Goal: Navigation & Orientation: Find specific page/section

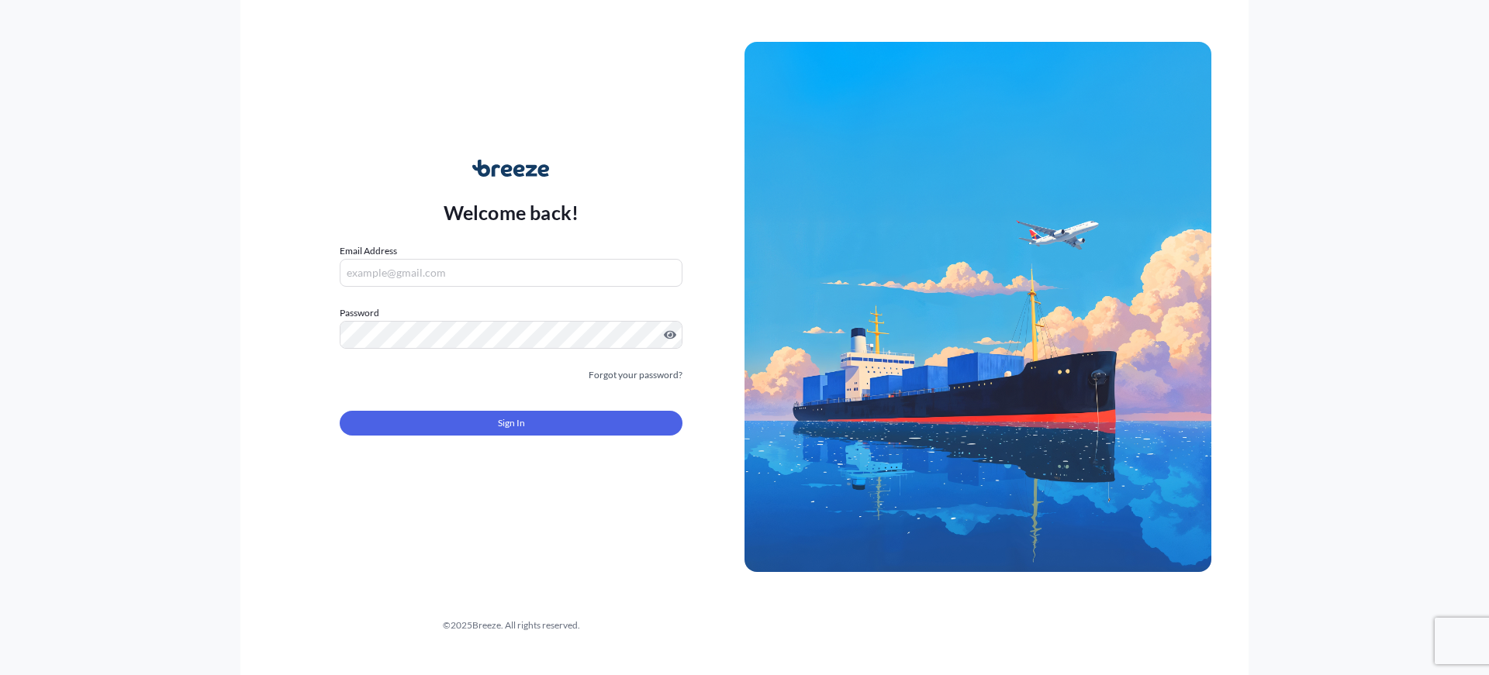
type input "[PERSON_NAME][EMAIL_ADDRESS][DOMAIN_NAME]"
click at [553, 439] on form "Email Address [PERSON_NAME][EMAIL_ADDRESS][DOMAIN_NAME] Password Must include: …" at bounding box center [511, 349] width 343 height 211
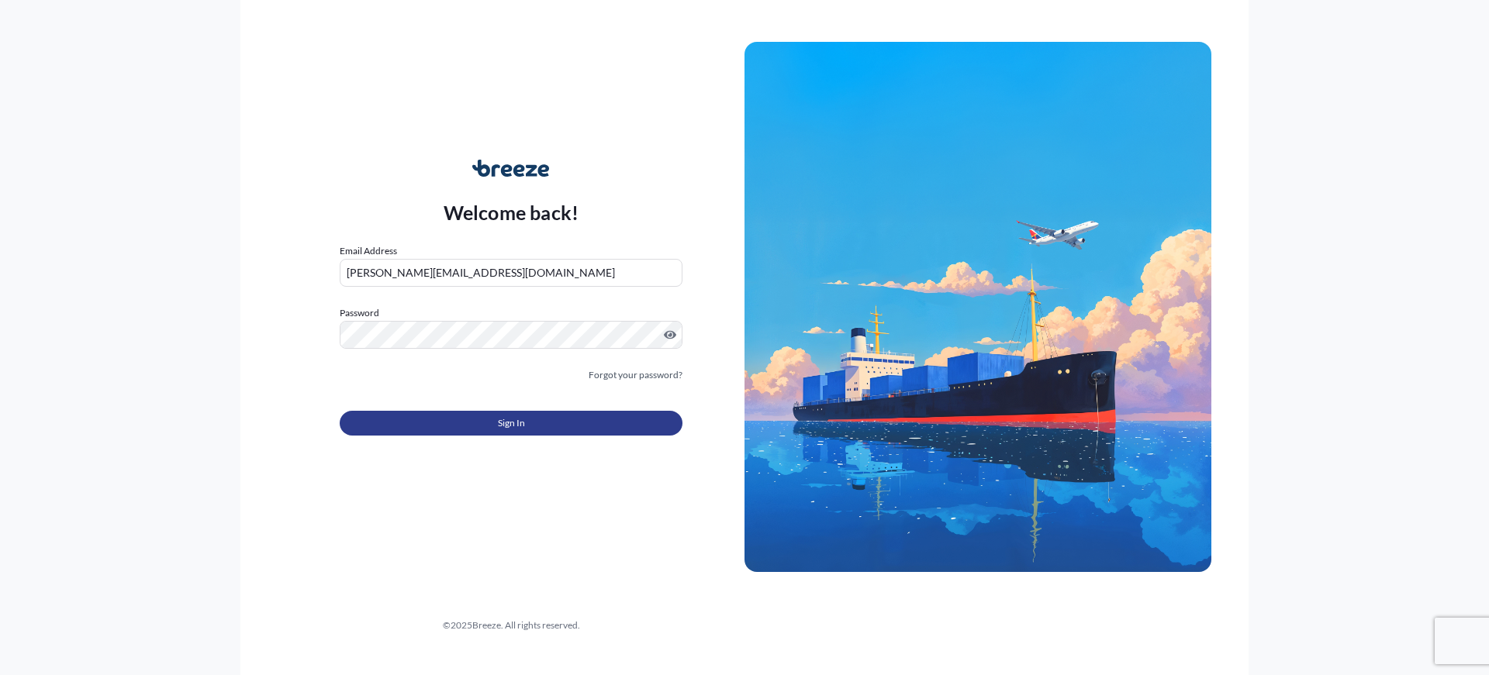
click at [557, 420] on button "Sign In" at bounding box center [511, 423] width 343 height 25
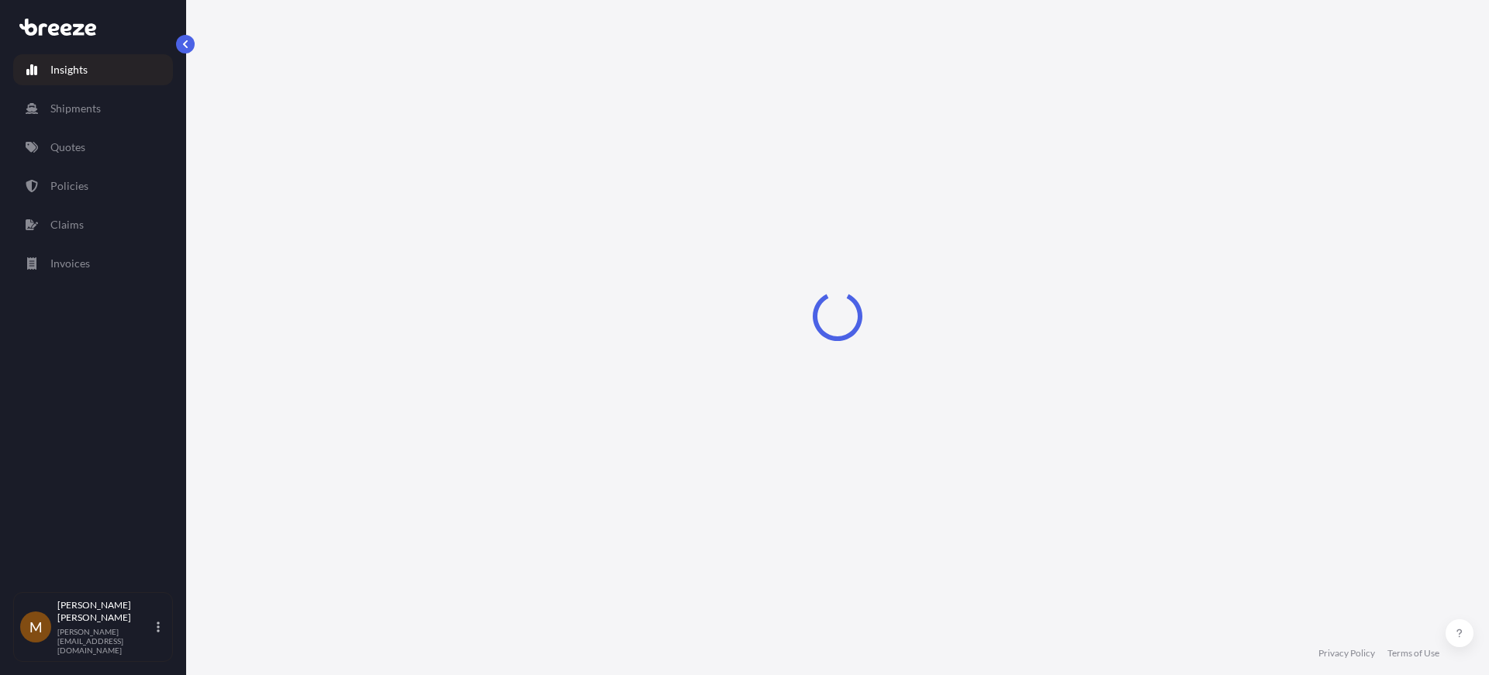
select select "2025"
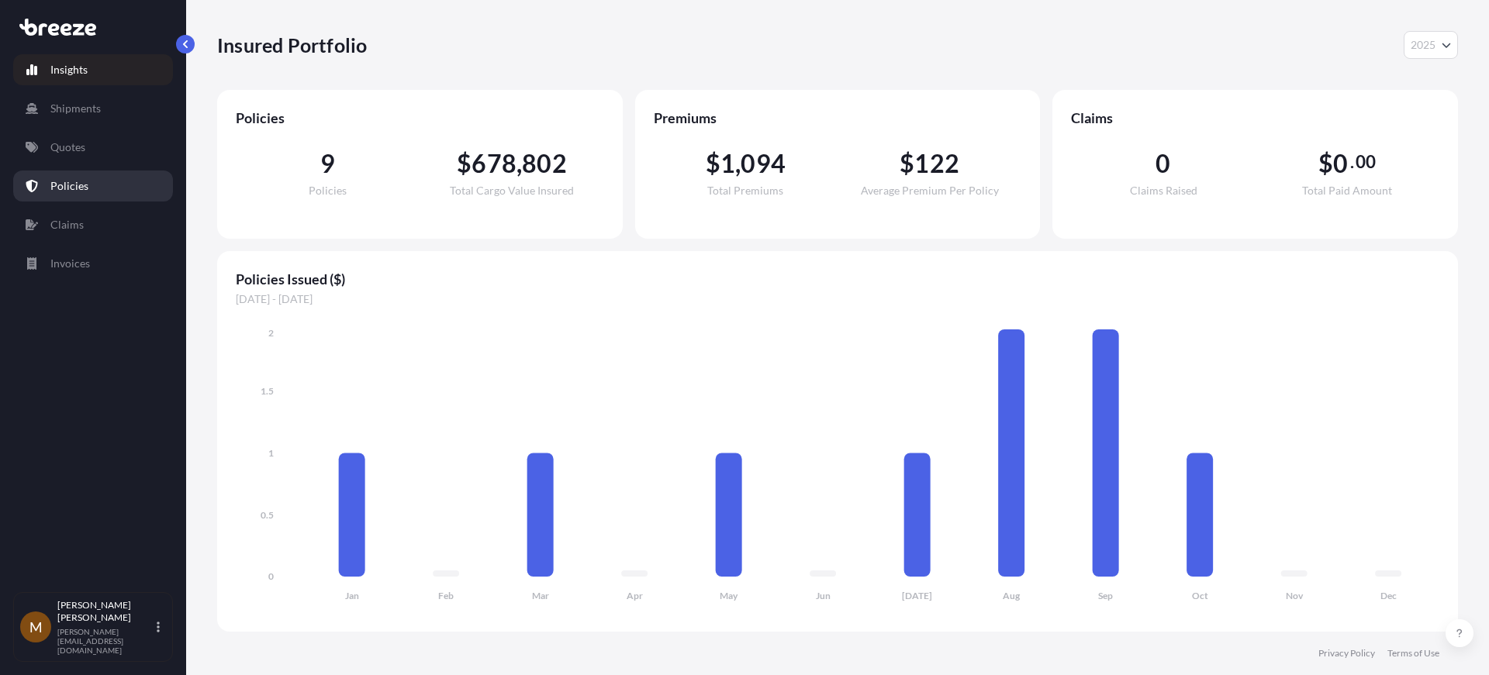
click at [73, 174] on link "Policies" at bounding box center [93, 186] width 160 height 31
